Goal: Information Seeking & Learning: Learn about a topic

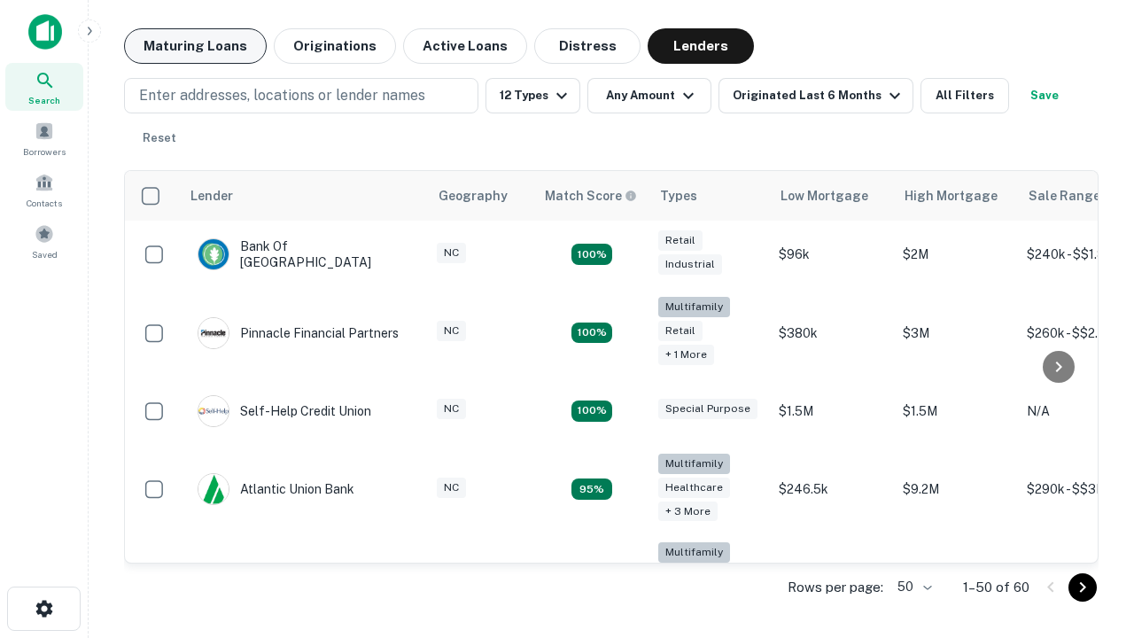
click at [195, 46] on button "Maturing Loans" at bounding box center [195, 45] width 143 height 35
